Goal: Task Accomplishment & Management: Manage account settings

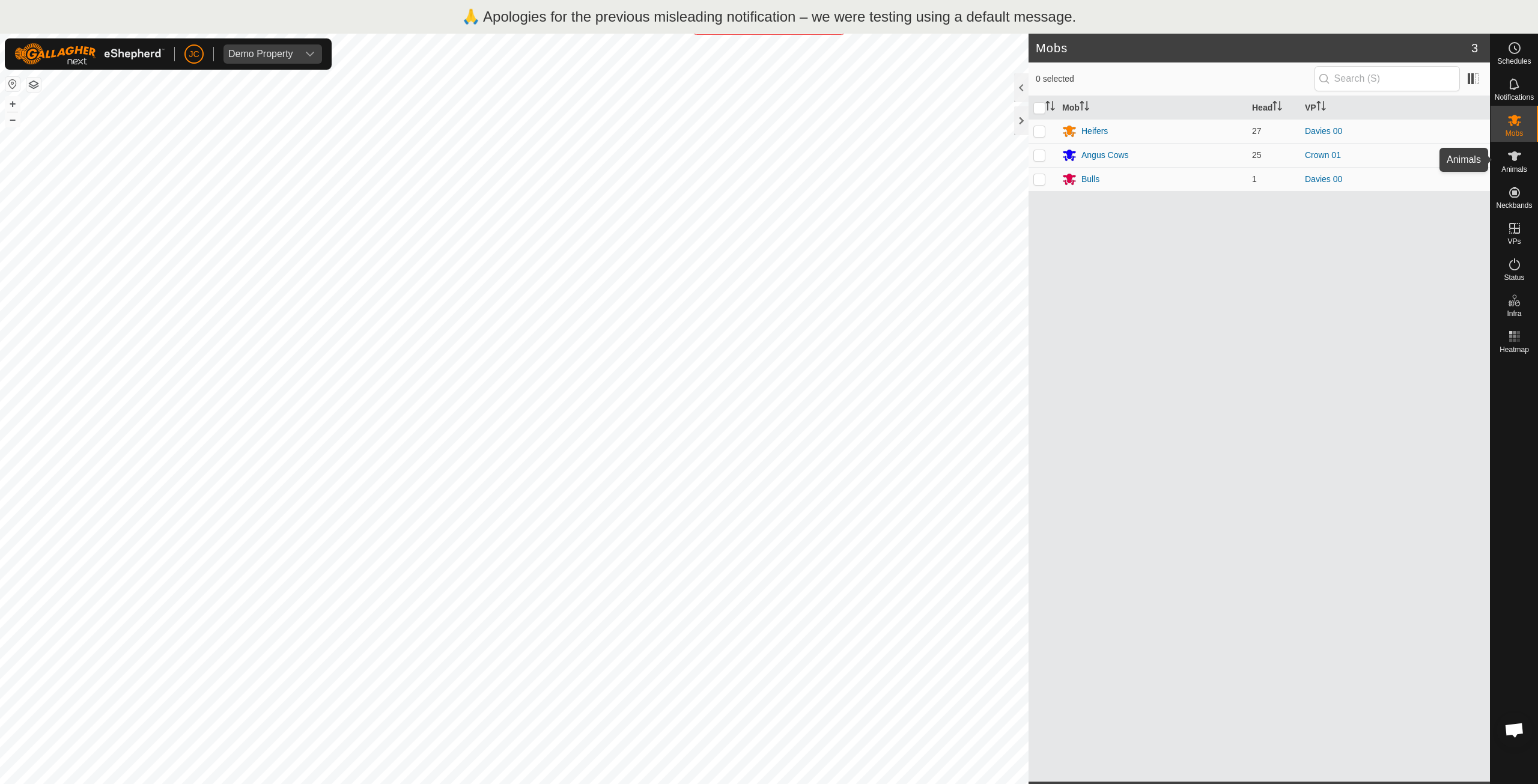
click at [1513, 163] on icon at bounding box center [1514, 156] width 15 height 15
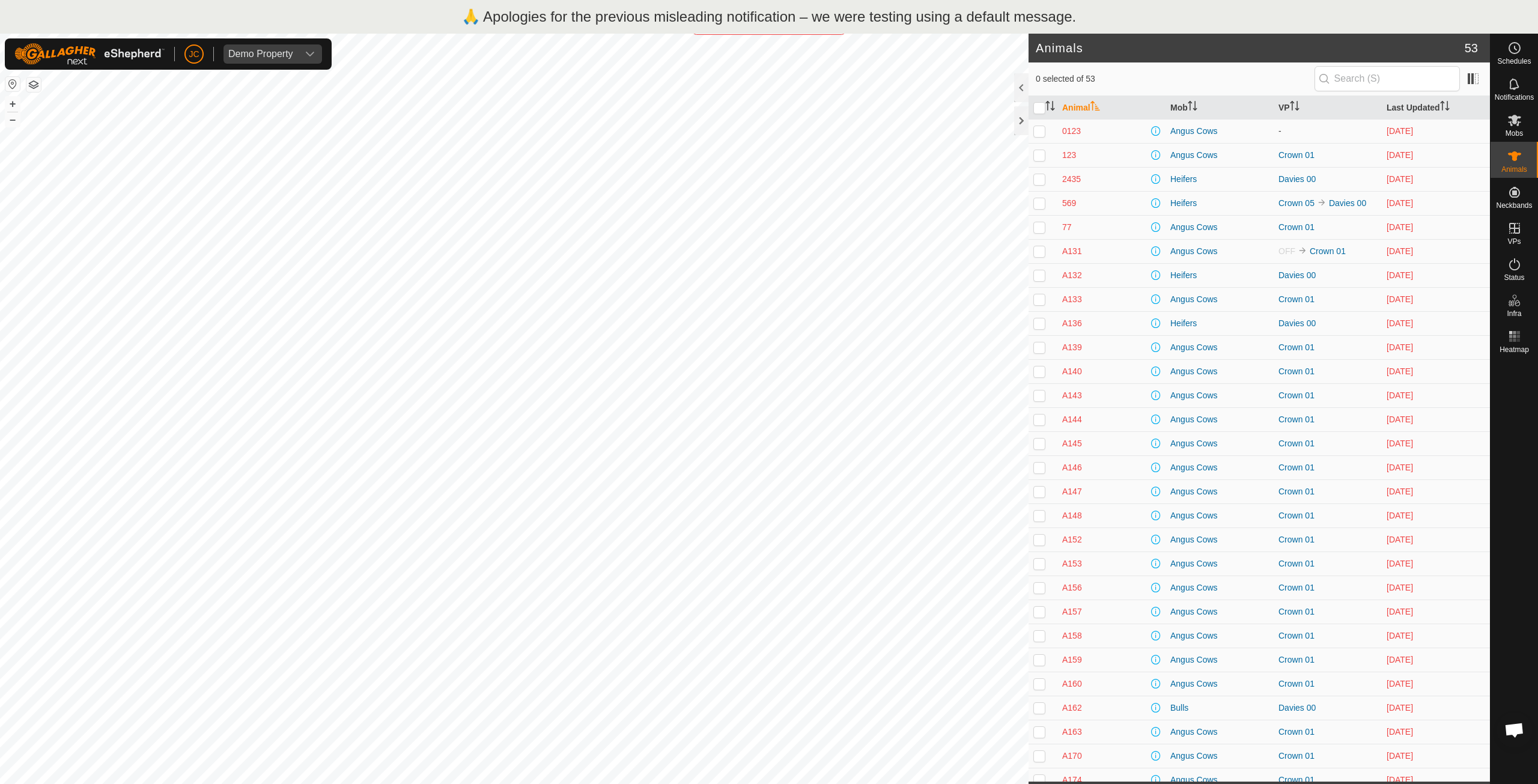
click at [418, 7] on div "🙏 Apologies for the previous misleading notification – we were testing using a …" at bounding box center [769, 16] width 1538 height 33
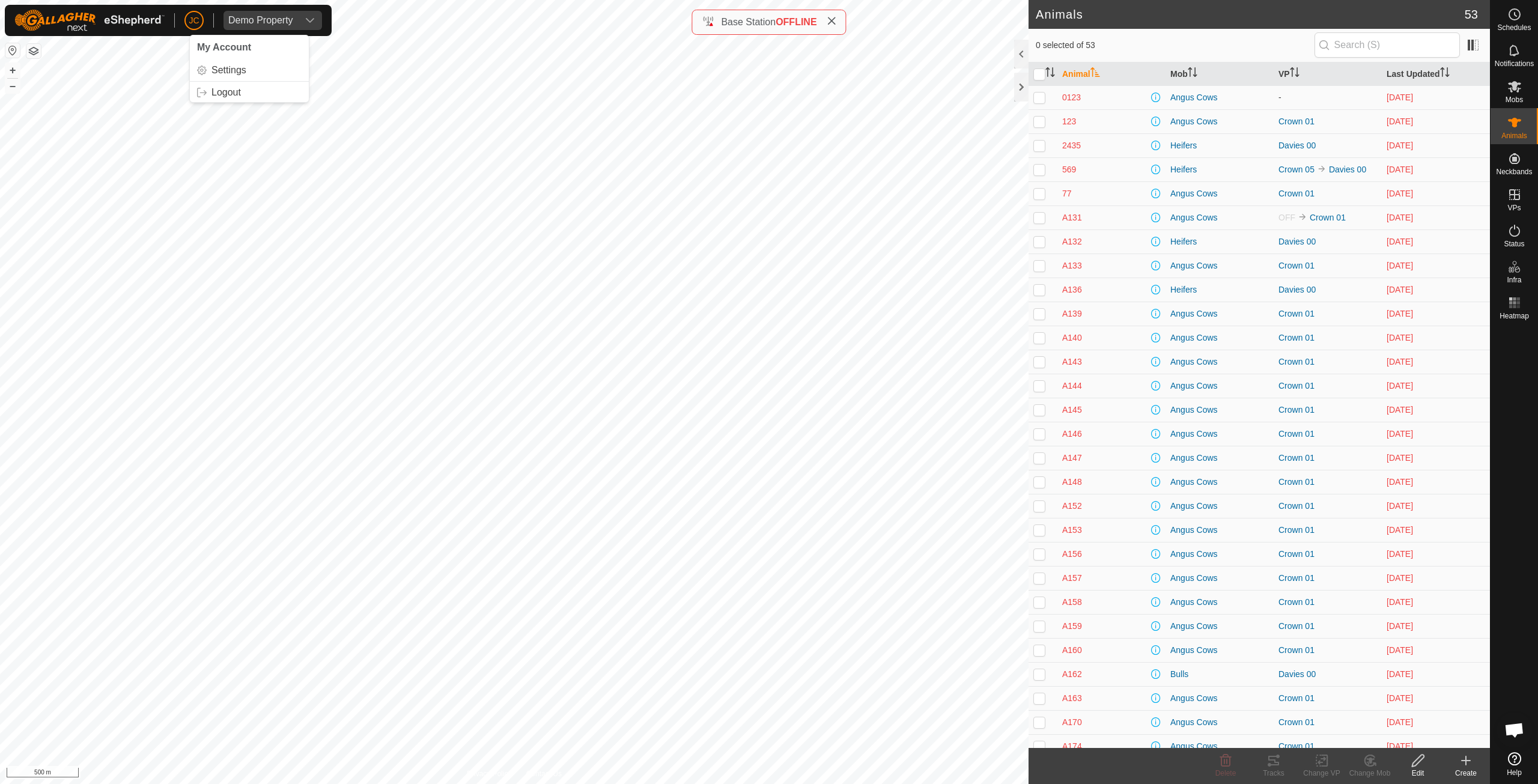
click at [187, 21] on p-avatar "JC" at bounding box center [194, 20] width 20 height 20
click at [251, 86] on link "Logout" at bounding box center [248, 92] width 119 height 20
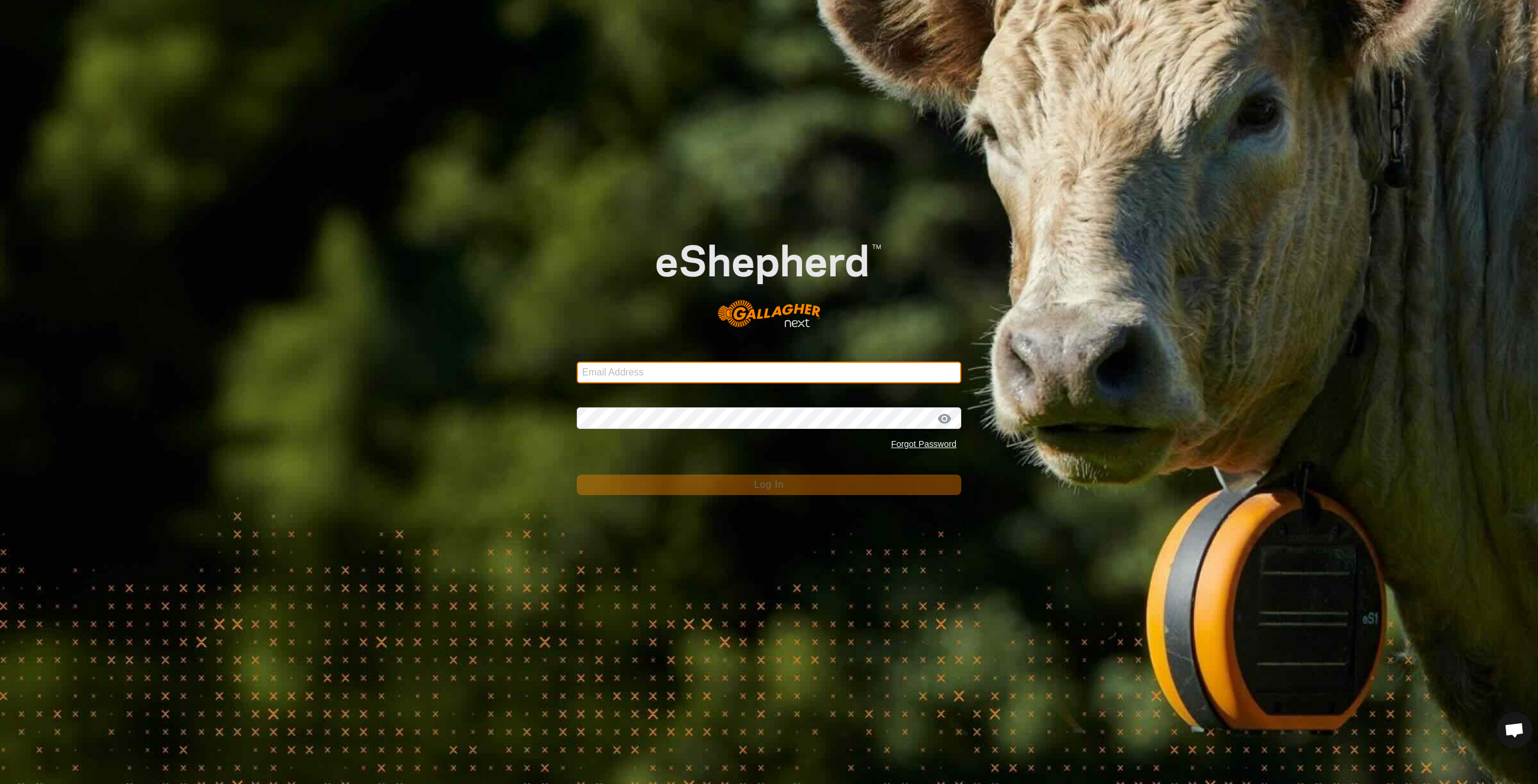
click at [758, 364] on input "Email Address" at bounding box center [769, 372] width 385 height 21
type input "jd.christall@gmail.com"
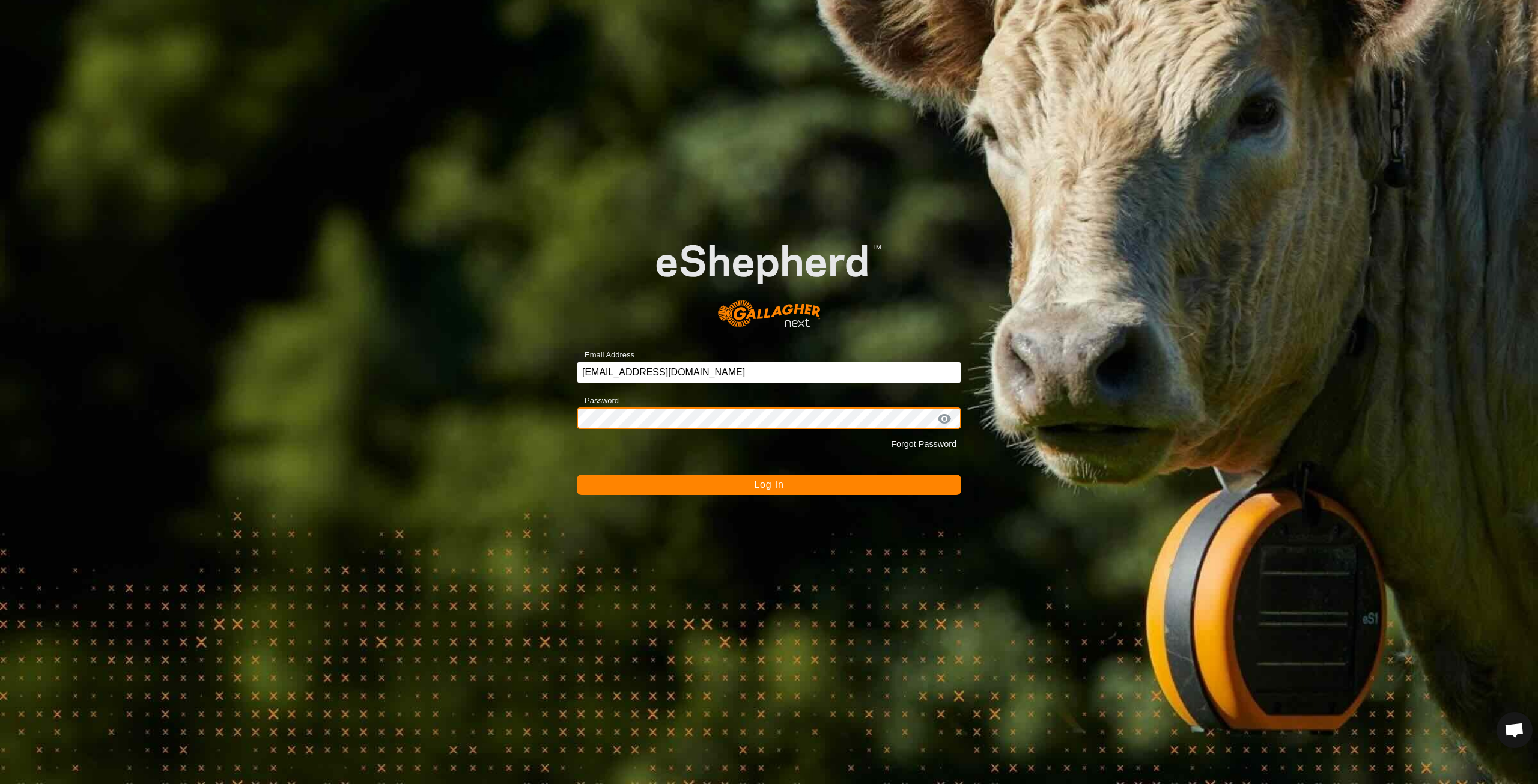
click at [577, 474] on button "Log In" at bounding box center [769, 485] width 385 height 20
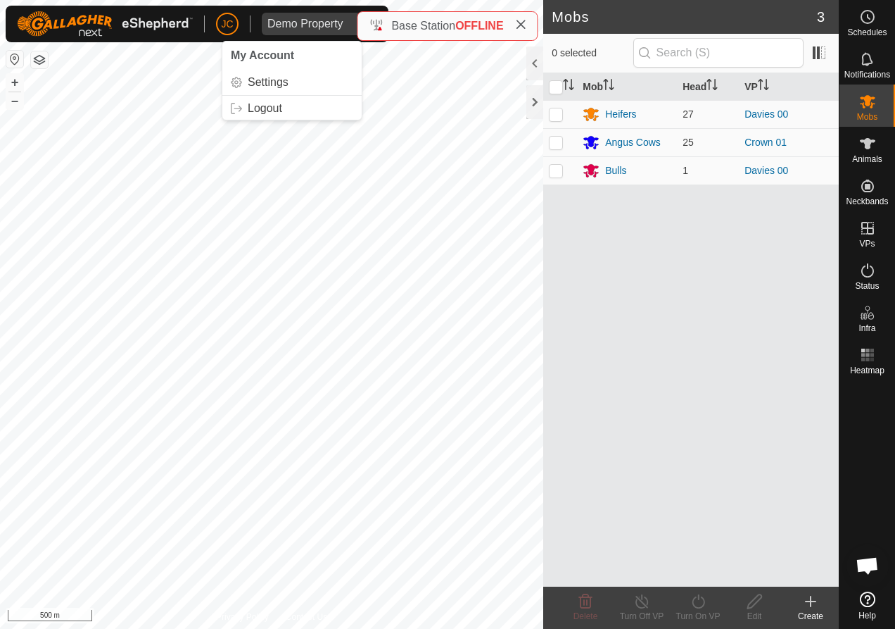
click at [229, 24] on span "JC" at bounding box center [227, 24] width 12 height 15
click at [265, 113] on link "Logout" at bounding box center [291, 108] width 139 height 23
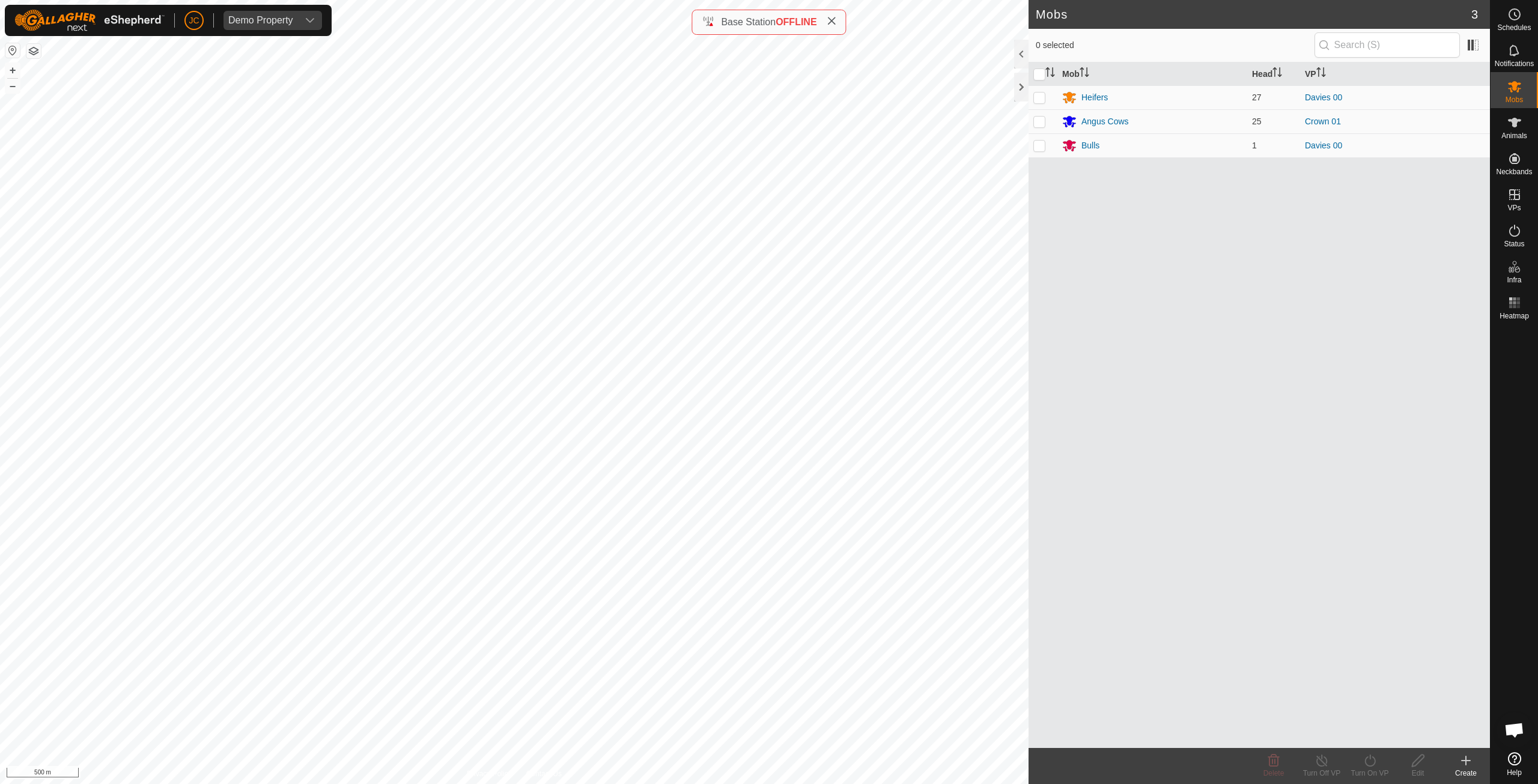
click at [831, 20] on icon at bounding box center [831, 20] width 9 height 9
click at [277, 93] on link "Logout" at bounding box center [248, 92] width 119 height 20
